Goal: Information Seeking & Learning: Check status

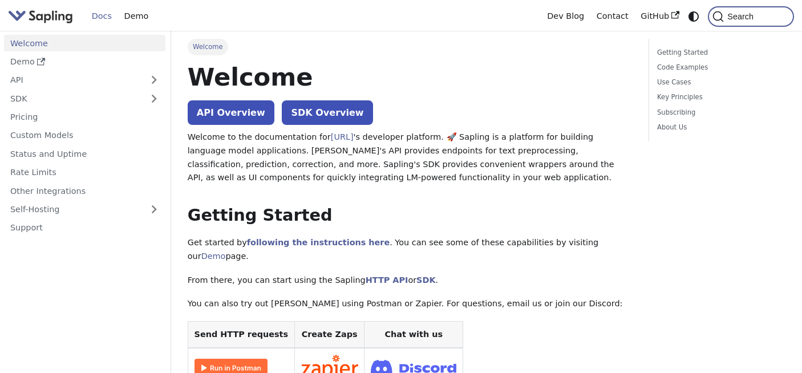
click at [737, 14] on span "Search" at bounding box center [742, 16] width 37 height 9
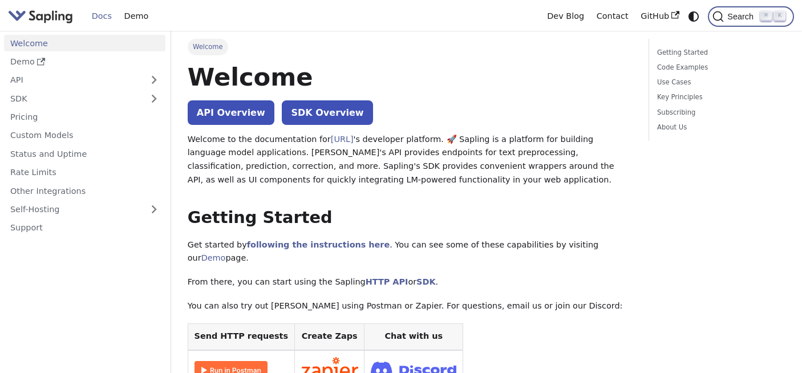
click at [749, 15] on span "Search" at bounding box center [742, 16] width 37 height 9
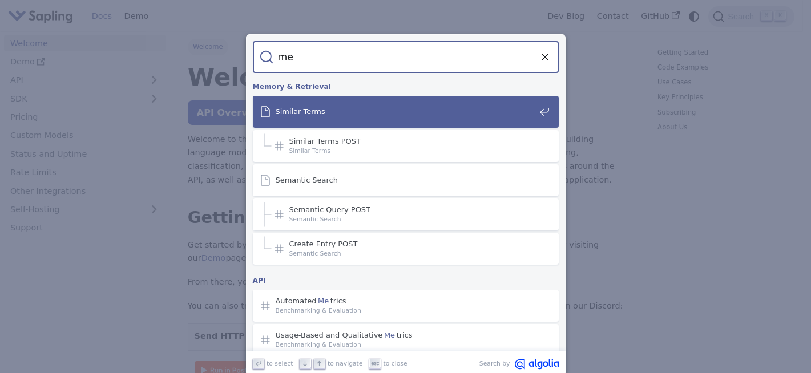
type input "m"
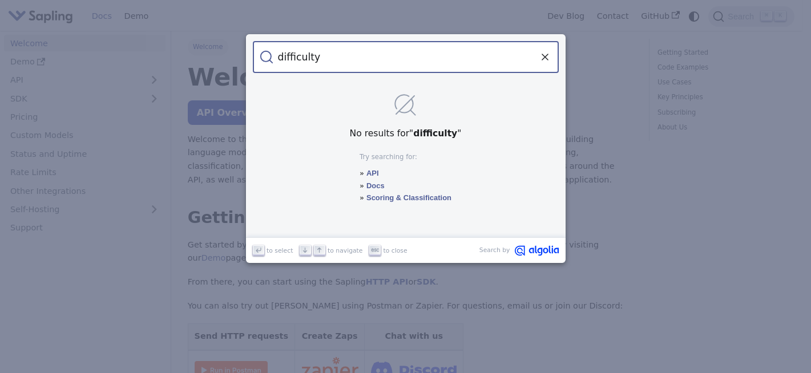
type input "difficulty"
click at [538, 64] on form "Search difficulty" at bounding box center [406, 57] width 306 height 32
click at [541, 58] on icon "Clear the query" at bounding box center [544, 56] width 11 height 11
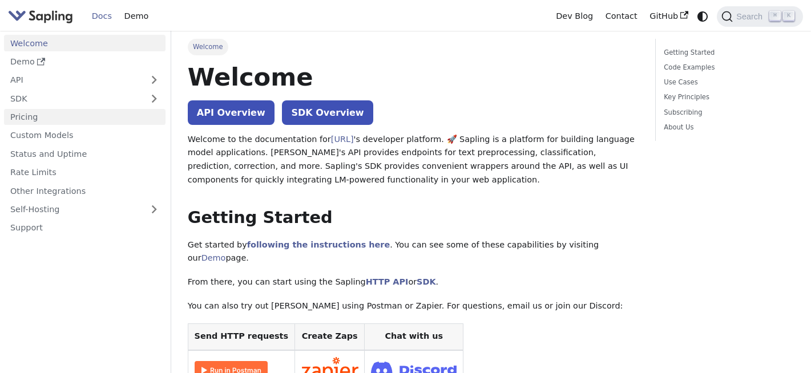
drag, startPoint x: 34, startPoint y: 142, endPoint x: 141, endPoint y: 119, distance: 110.3
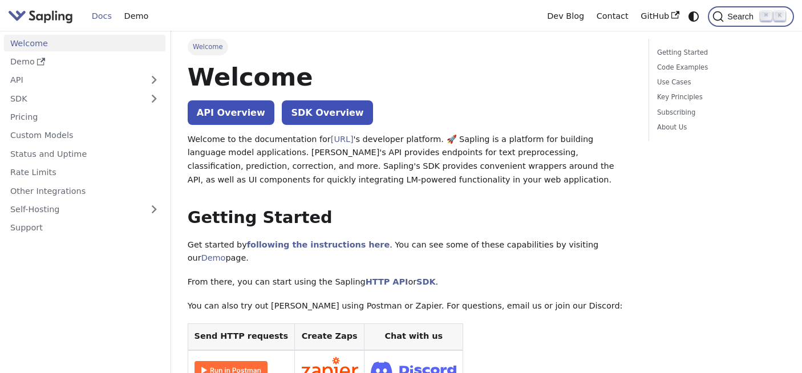
click at [732, 17] on span "Search" at bounding box center [742, 16] width 37 height 9
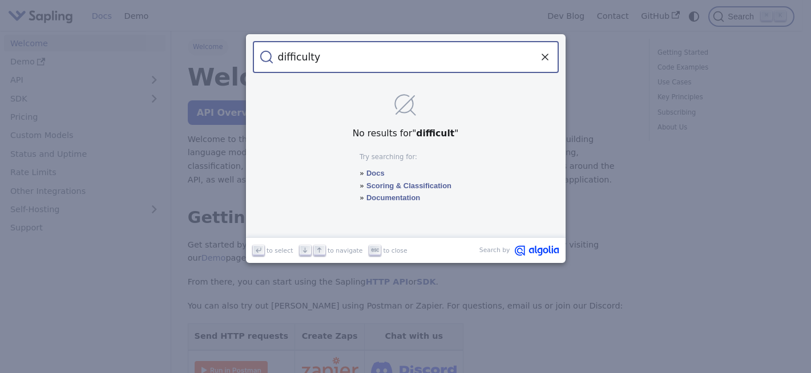
type input "difficulty"
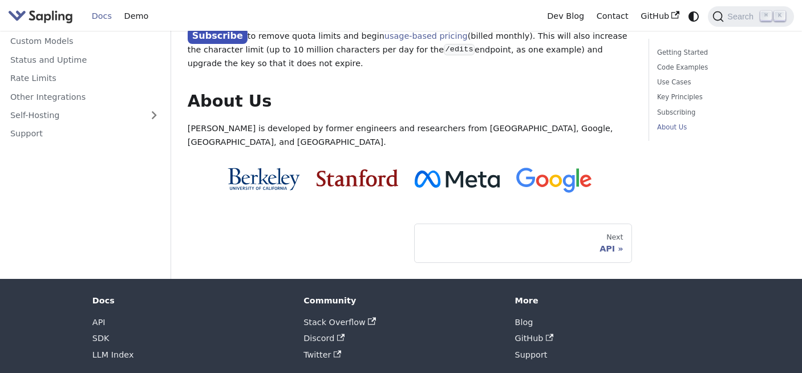
scroll to position [716, 0]
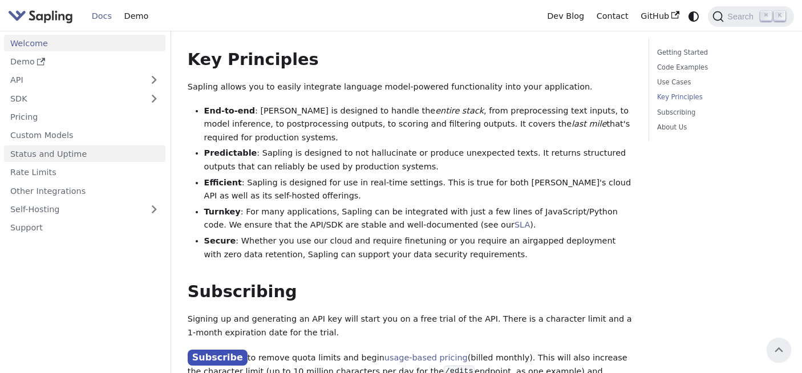
click at [68, 159] on link "Status and Uptime" at bounding box center [84, 153] width 161 height 17
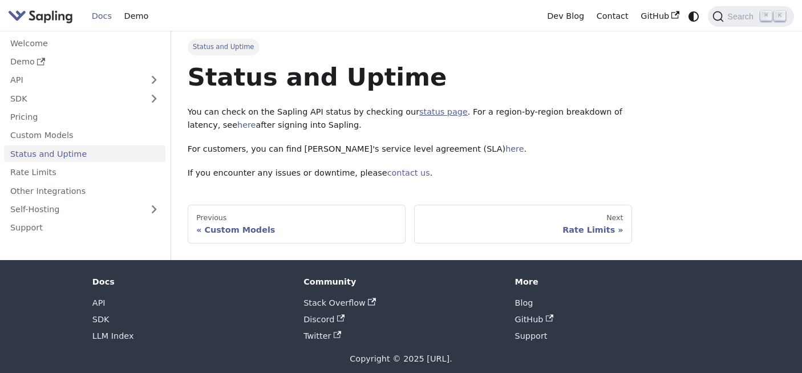
click at [426, 111] on link "status page" at bounding box center [443, 111] width 48 height 9
